Goal: Information Seeking & Learning: Learn about a topic

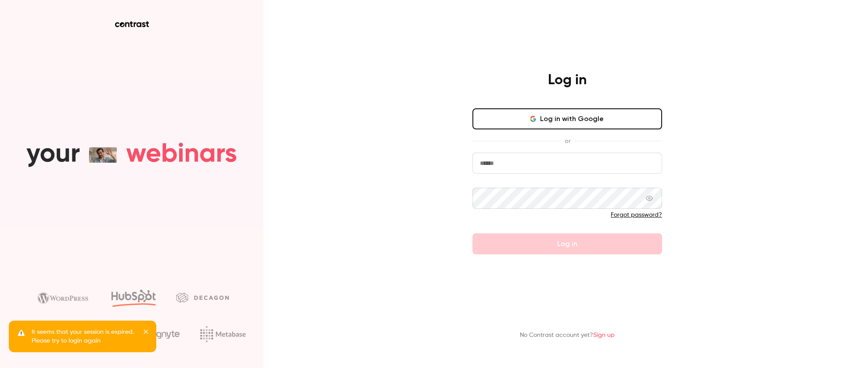
type input "**********"
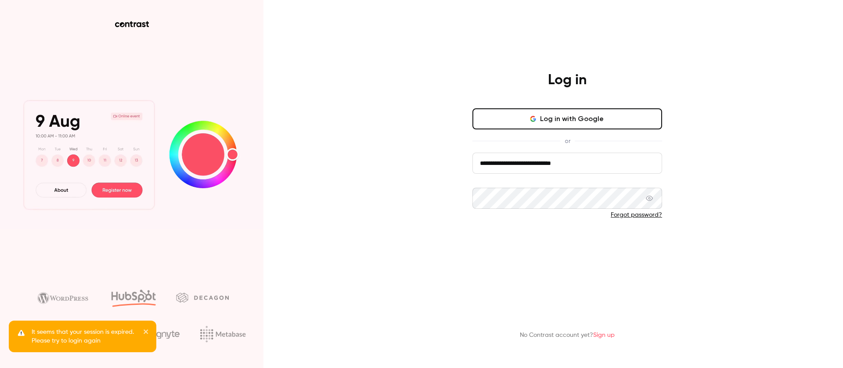
click at [568, 242] on button "Log in" at bounding box center [568, 244] width 190 height 21
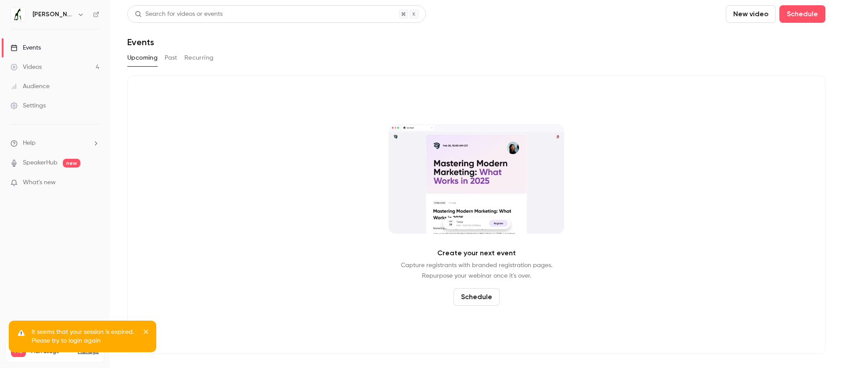
click at [69, 71] on link "Videos 4" at bounding box center [55, 67] width 110 height 19
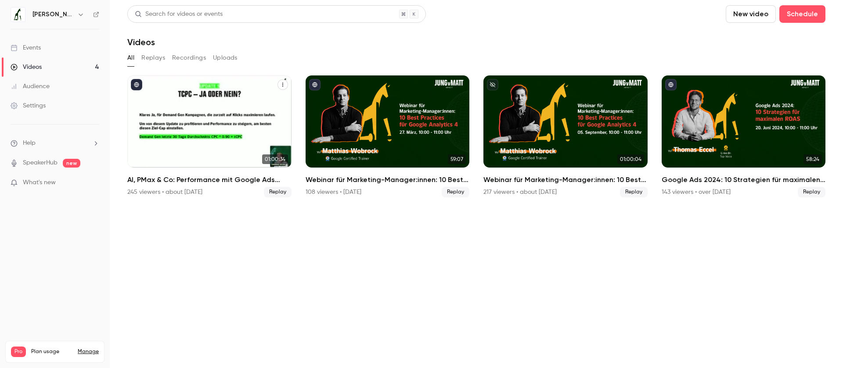
click at [202, 193] on div "245 viewers • about [DATE]" at bounding box center [164, 192] width 75 height 9
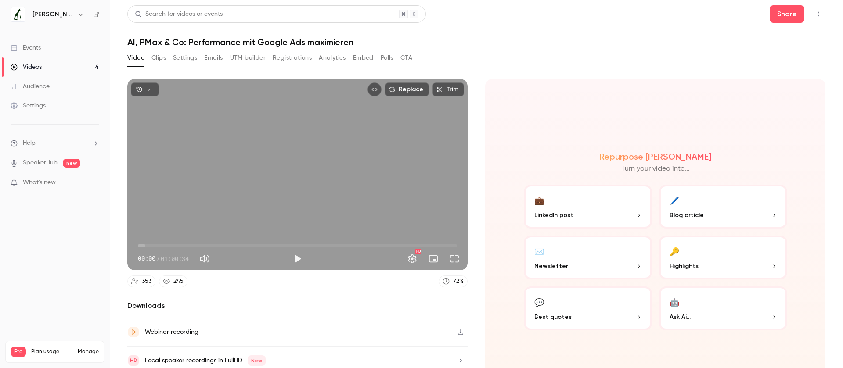
click at [288, 59] on button "Registrations" at bounding box center [292, 58] width 39 height 14
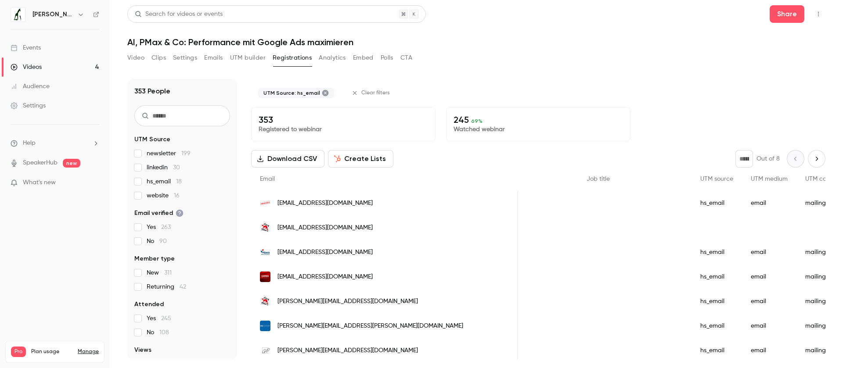
scroll to position [0, 420]
